Goal: Find specific page/section: Find specific page/section

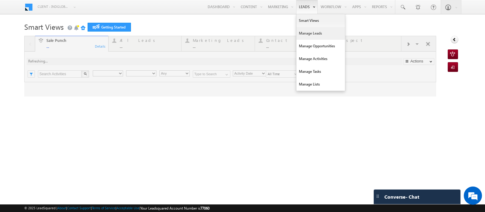
click at [300, 36] on link "Manage Leads" at bounding box center [320, 33] width 49 height 13
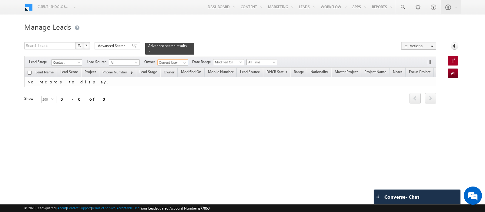
click at [162, 59] on input "Current User" at bounding box center [172, 62] width 31 height 6
type input "n"
type input "s"
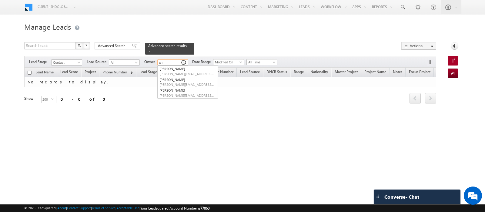
type input "a"
type input "y"
type input "aman"
click at [212, 42] on form "Manage Leads Search Leads X ? 0 results found Advanced Search Advanced Search" at bounding box center [242, 70] width 437 height 100
click at [178, 59] on input at bounding box center [172, 62] width 31 height 6
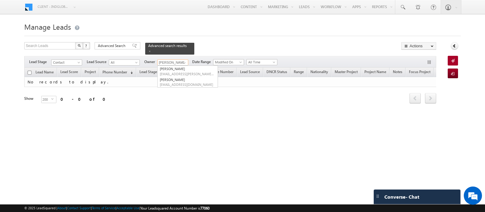
type input "[PERSON_NAME]"
